Goal: Navigation & Orientation: Go to known website

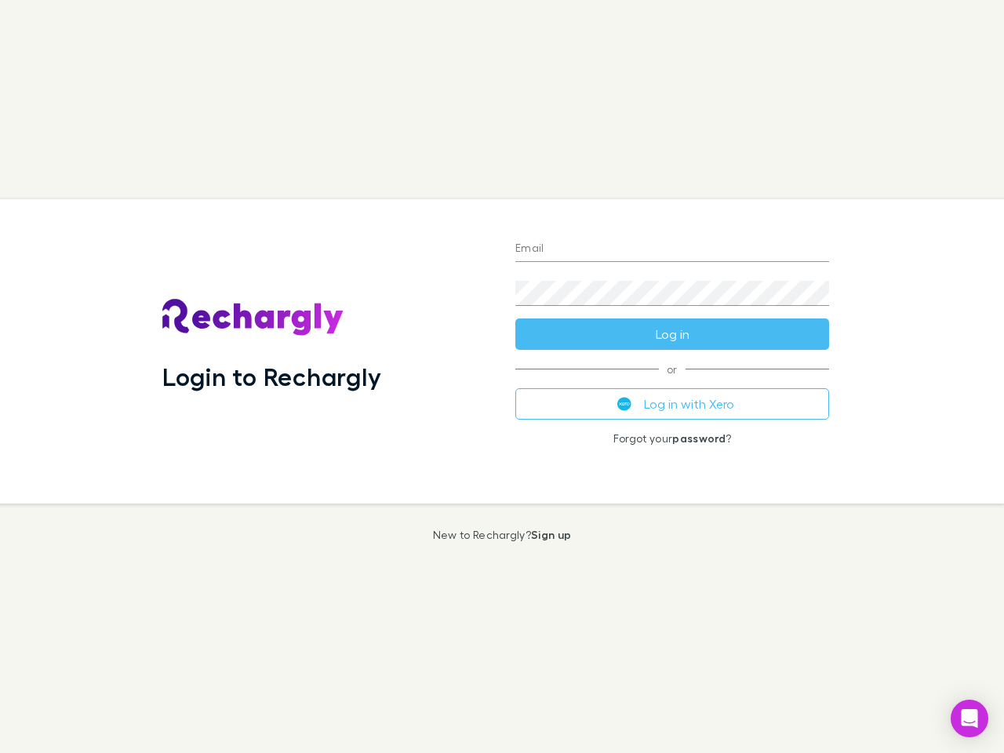
click at [502, 376] on div "Login to Rechargly" at bounding box center [326, 351] width 353 height 304
click at [672, 249] on input "Email" at bounding box center [672, 249] width 314 height 25
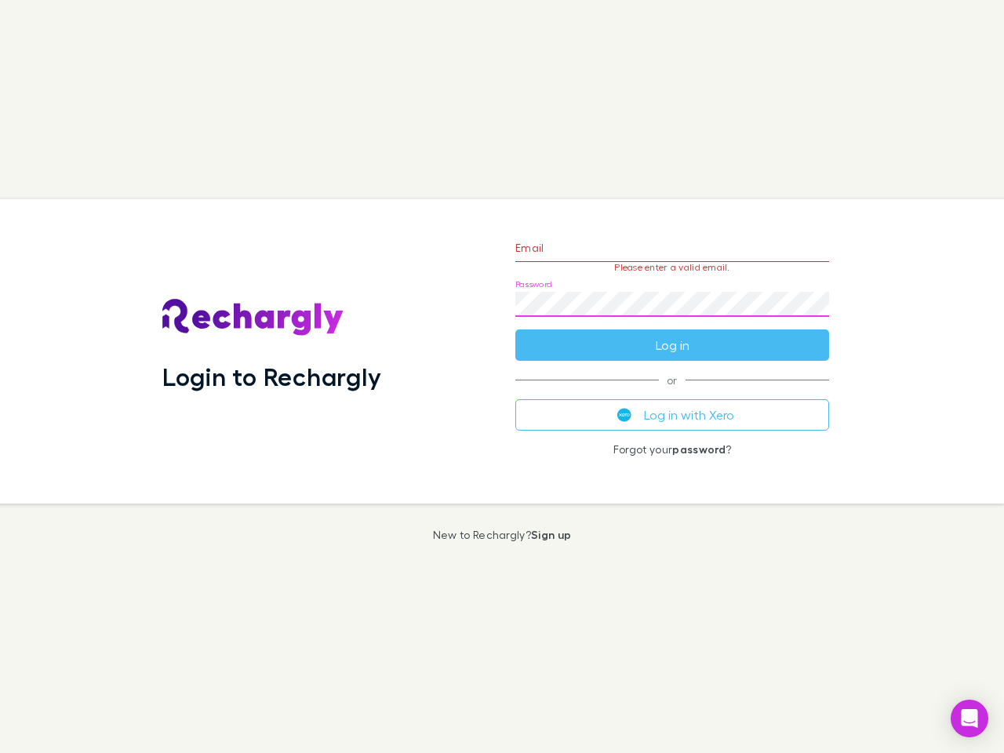
click at [672, 334] on form "Email Please enter a valid email. Password Log in" at bounding box center [672, 292] width 314 height 136
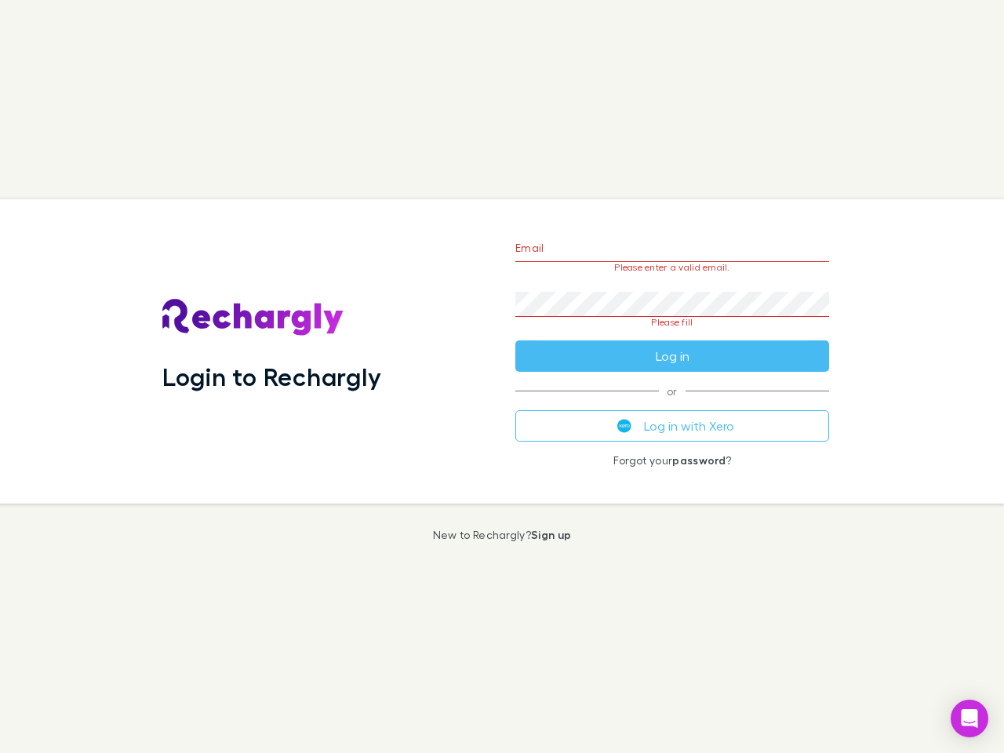
click at [672, 404] on div "Email Please enter a valid email. Password Please fill Log in or Log in with Xe…" at bounding box center [672, 351] width 339 height 304
click at [969, 718] on icon "Open Intercom Messenger" at bounding box center [969, 718] width 16 height 19
